Goal: Information Seeking & Learning: Learn about a topic

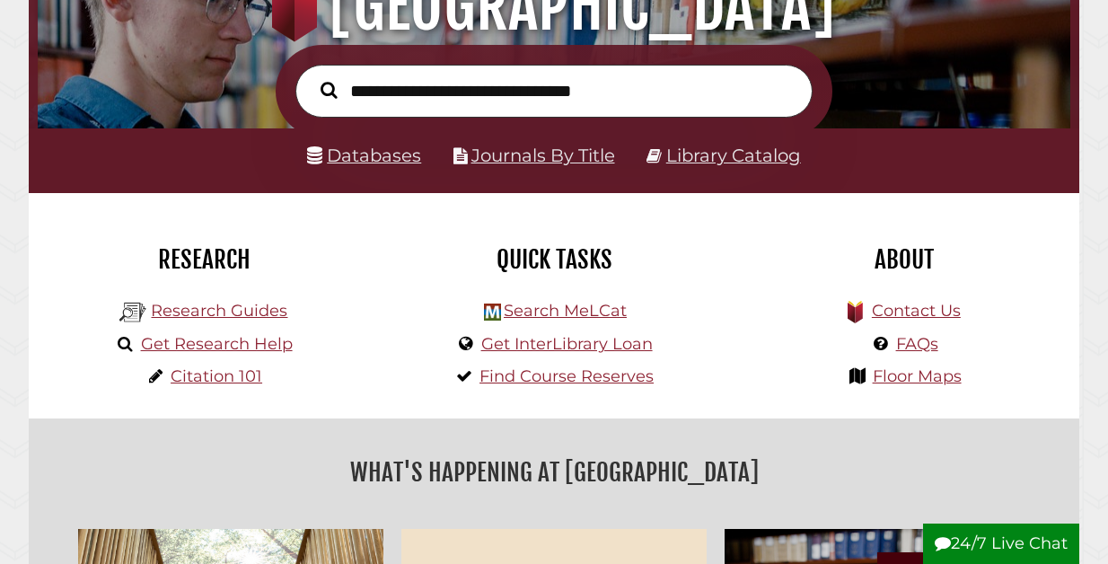
scroll to position [357, 0]
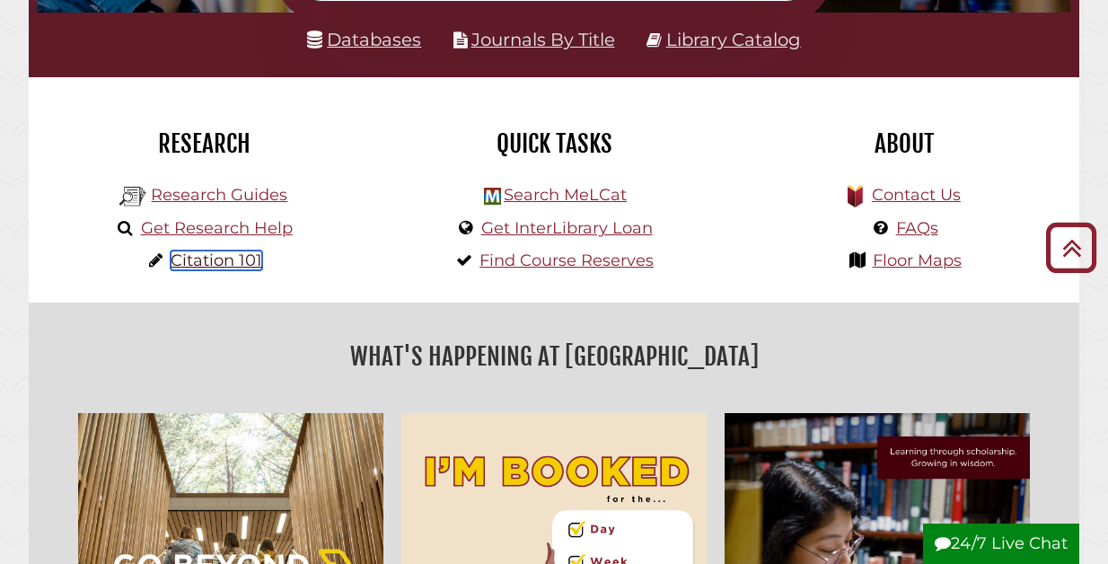
click at [224, 254] on link "Citation 101" at bounding box center [217, 261] width 92 height 20
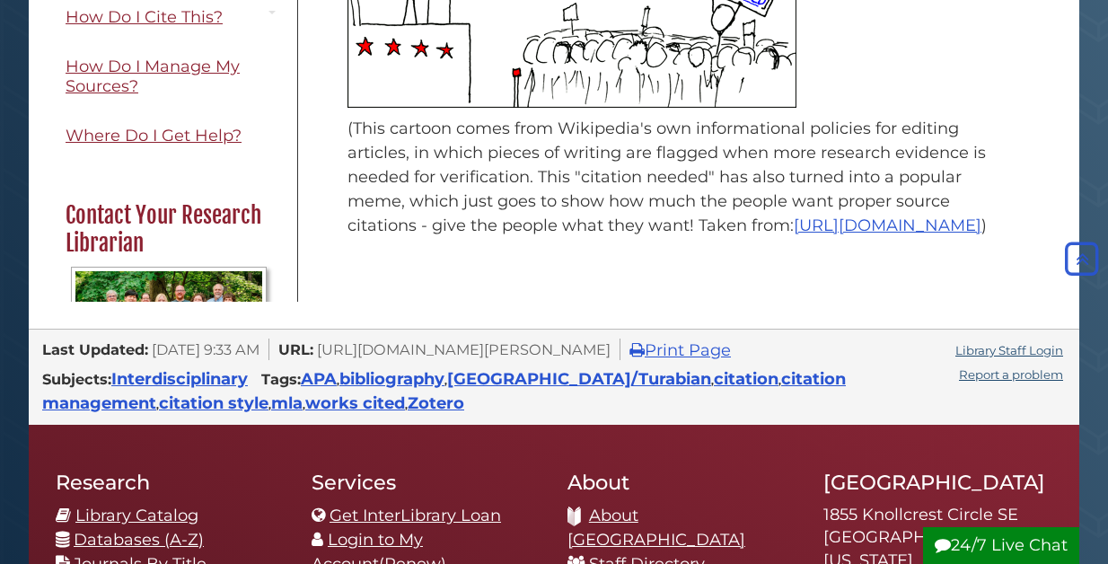
scroll to position [341, 0]
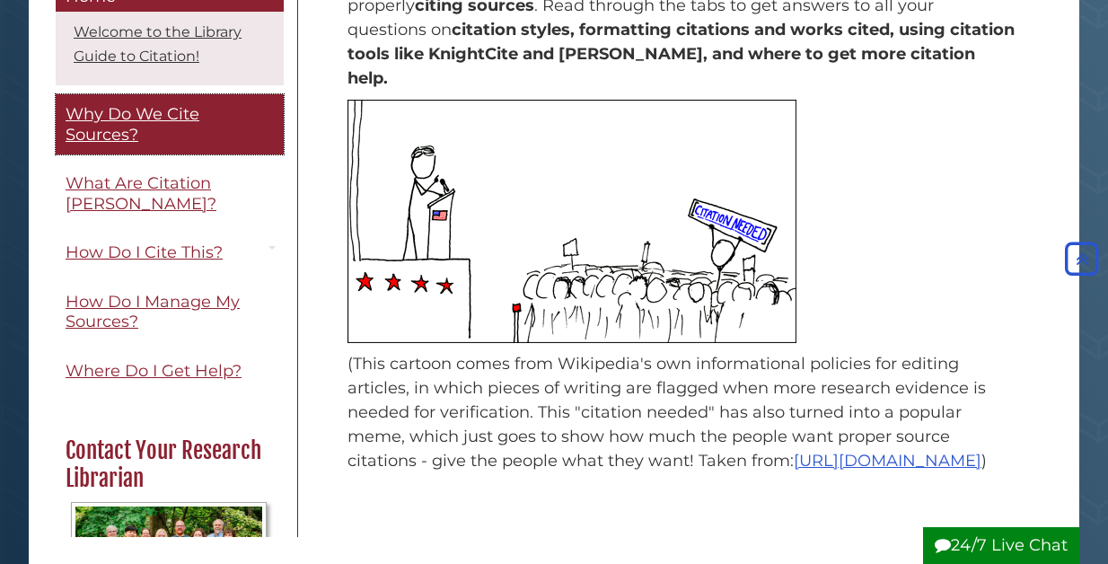
click at [174, 113] on span "Why Do We Cite Sources?" at bounding box center [133, 124] width 134 height 40
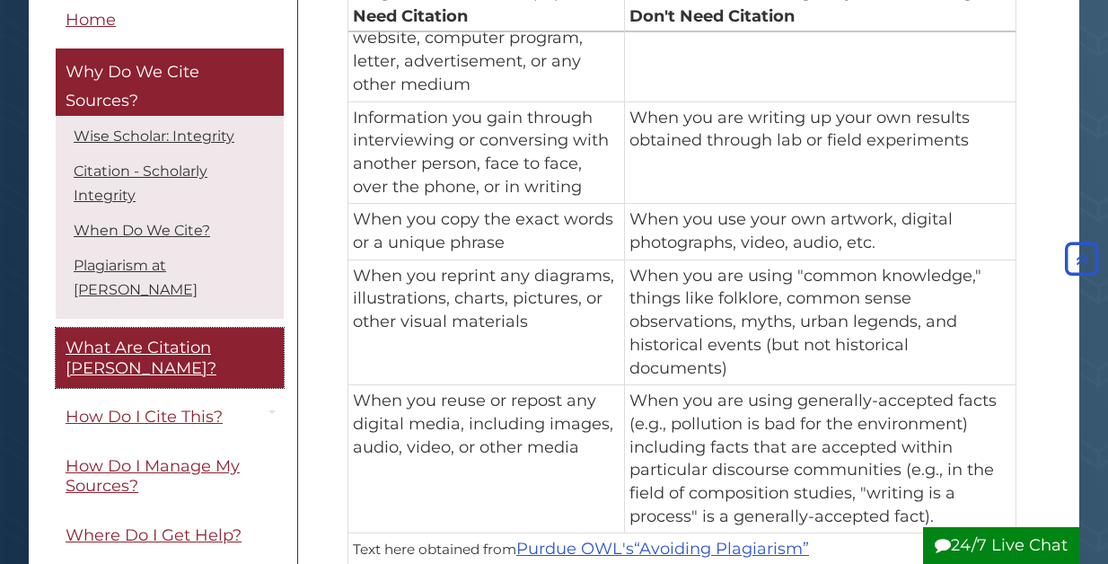
scroll to position [1382, 0]
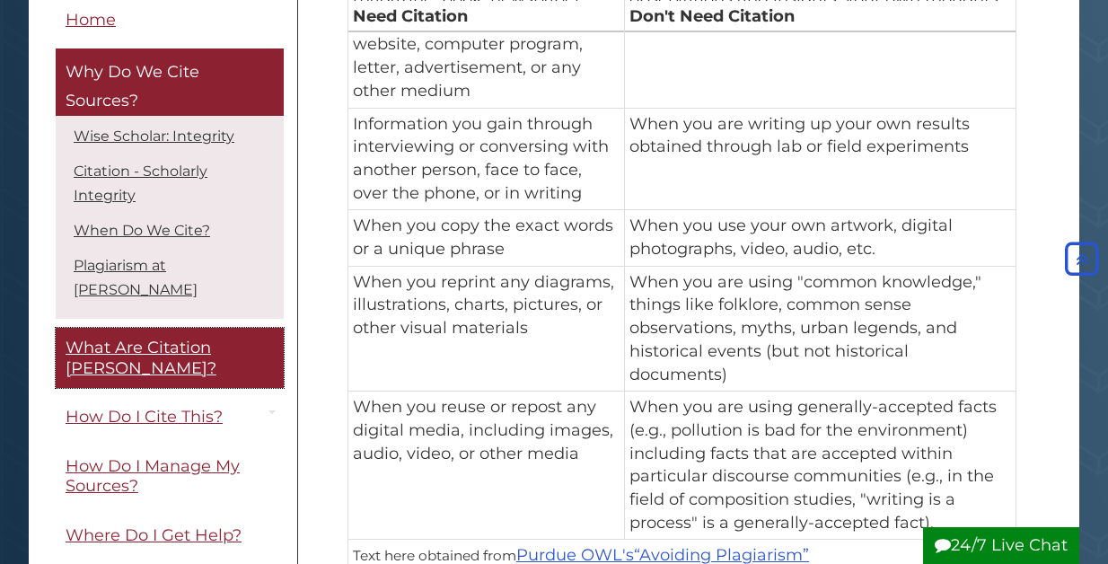
click at [203, 339] on span "What Are Citation [PERSON_NAME]?" at bounding box center [141, 359] width 151 height 40
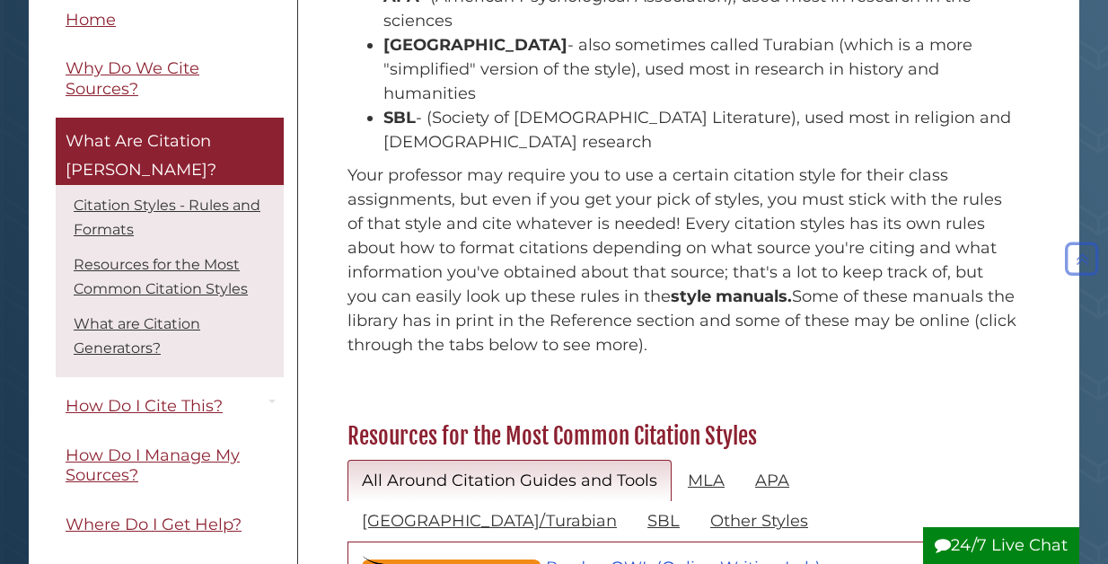
scroll to position [669, 0]
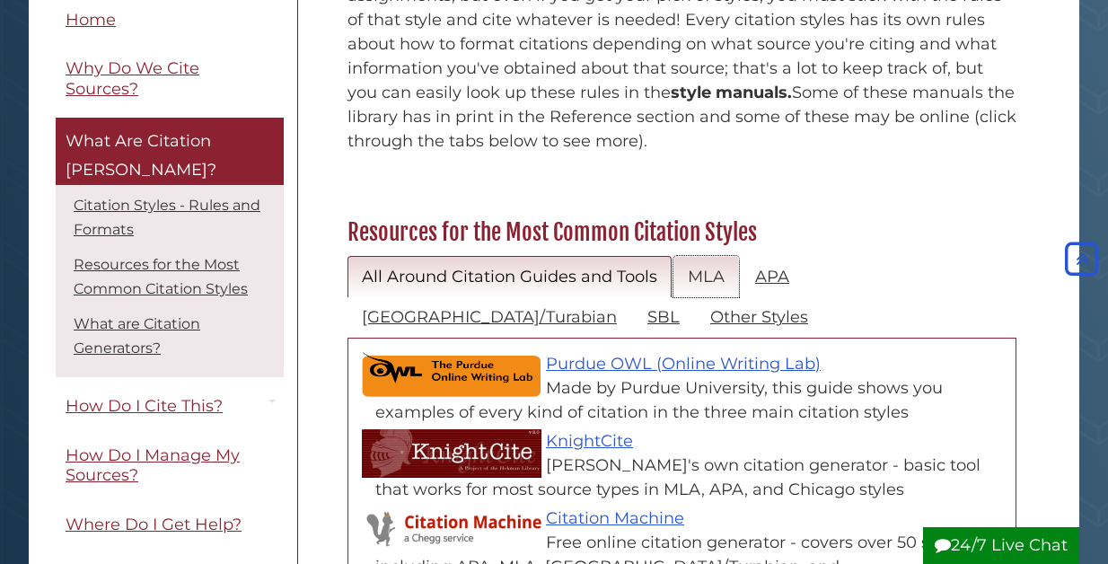
click at [682, 256] on link "MLA" at bounding box center [707, 277] width 66 height 42
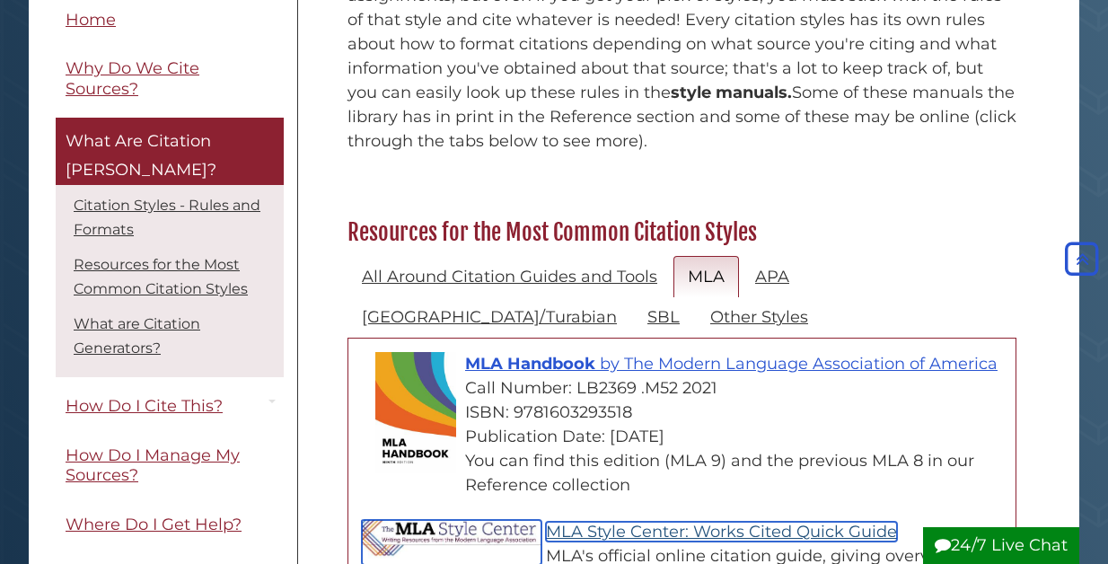
click at [604, 522] on link "MLA Style Center: Works Cited Quick Guide" at bounding box center [721, 532] width 351 height 20
